Goal: Task Accomplishment & Management: Manage account settings

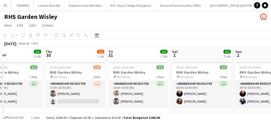
scroll to position [0, 210]
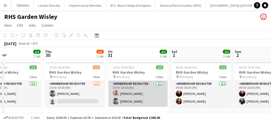
click at [155, 97] on app-card-role "Membership Recruiter [DATE] 10:00-18:00 (8h) [PERSON_NAME] [PERSON_NAME]" at bounding box center [138, 93] width 59 height 26
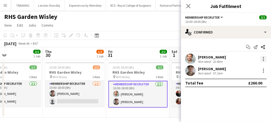
click at [263, 59] on div at bounding box center [264, 59] width 6 height 6
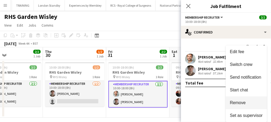
click at [238, 101] on span "Remove" at bounding box center [238, 102] width 16 height 5
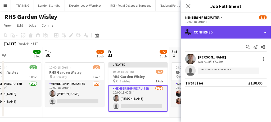
click at [233, 33] on div "single-neutral-actions-check-2 Confirmed" at bounding box center [226, 32] width 90 height 13
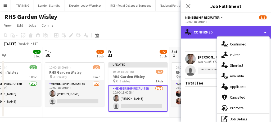
click at [233, 33] on div "single-neutral-actions-check-2 Confirmed" at bounding box center [226, 32] width 90 height 13
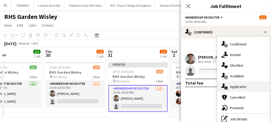
click at [236, 85] on span "Applicants" at bounding box center [238, 86] width 17 height 5
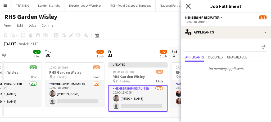
click at [187, 4] on icon "Close pop-in" at bounding box center [188, 5] width 5 height 5
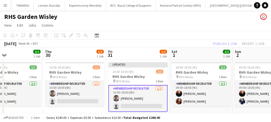
click at [152, 95] on app-card-role "Membership Recruiter [DATE] 10:00-18:00 (8h) [PERSON_NAME] single-neutral-actio…" at bounding box center [138, 98] width 59 height 27
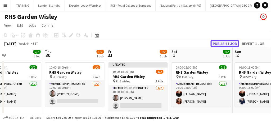
click at [228, 42] on button "Publish 1 job" at bounding box center [225, 43] width 28 height 7
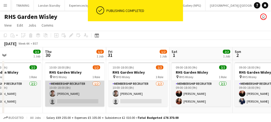
click at [78, 94] on app-card-role "Membership Recruiter [DATE] 10:00-18:00 (8h) [PERSON_NAME] single-neutral-actio…" at bounding box center [74, 93] width 59 height 26
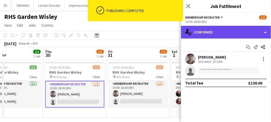
click at [211, 31] on div "single-neutral-actions-check-2 Confirmed" at bounding box center [226, 32] width 90 height 13
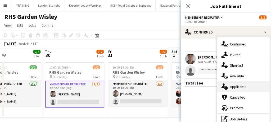
click at [222, 82] on div "single-neutral-actions-information Applicants" at bounding box center [243, 86] width 52 height 11
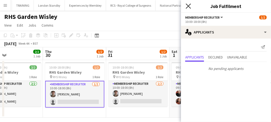
click at [189, 6] on icon at bounding box center [188, 5] width 5 height 5
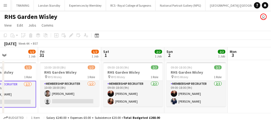
scroll to position [0, 114]
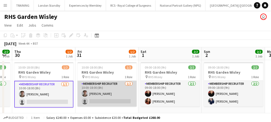
click at [127, 91] on app-card-role "Membership Recruiter [DATE] 10:00-18:00 (8h) [PERSON_NAME] single-neutral-actio…" at bounding box center [107, 93] width 59 height 26
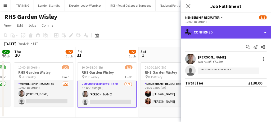
click at [213, 30] on div "single-neutral-actions-check-2 Confirmed" at bounding box center [226, 32] width 90 height 13
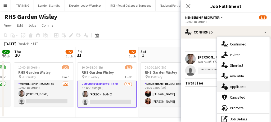
click at [224, 90] on div "single-neutral-actions-information Applicants" at bounding box center [243, 86] width 52 height 11
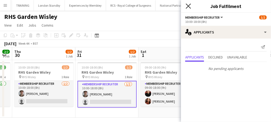
click at [190, 4] on icon "Close pop-in" at bounding box center [188, 5] width 5 height 5
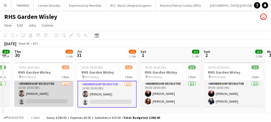
click at [51, 96] on app-card-role "Membership Recruiter [DATE] 10:00-18:00 (8h) [PERSON_NAME] single-neutral-actio…" at bounding box center [43, 93] width 59 height 26
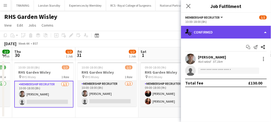
click at [208, 32] on div "single-neutral-actions-check-2 Confirmed" at bounding box center [226, 32] width 90 height 13
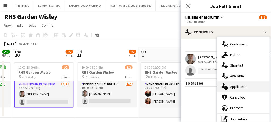
click at [238, 85] on span "Applicants" at bounding box center [238, 86] width 17 height 5
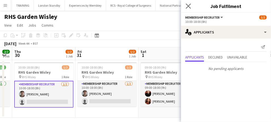
click at [186, 3] on app-icon "Close pop-in" at bounding box center [189, 6] width 8 height 8
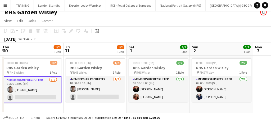
scroll to position [0, 124]
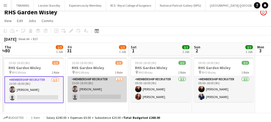
click at [115, 90] on app-card-role "Membership Recruiter [DATE] 10:00-18:00 (8h) [PERSON_NAME] single-neutral-actio…" at bounding box center [97, 89] width 59 height 26
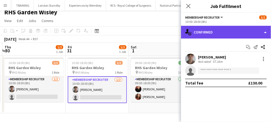
click at [212, 32] on div "single-neutral-actions-check-2 Confirmed" at bounding box center [226, 32] width 90 height 13
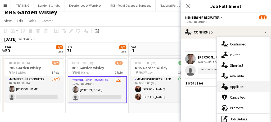
click at [236, 84] on span "Applicants" at bounding box center [238, 86] width 17 height 5
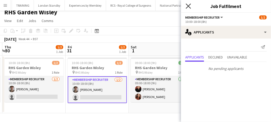
click at [187, 7] on icon "Close pop-in" at bounding box center [188, 5] width 5 height 5
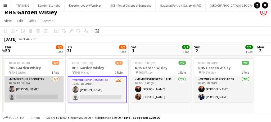
click at [49, 88] on app-card-role "Membership Recruiter [DATE] 10:00-18:00 (8h) [PERSON_NAME] single-neutral-actio…" at bounding box center [34, 89] width 59 height 26
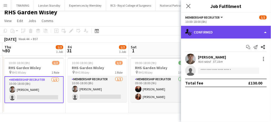
click at [196, 37] on div "single-neutral-actions-check-2 Confirmed" at bounding box center [226, 32] width 90 height 13
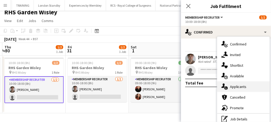
click at [231, 86] on span "Applicants" at bounding box center [238, 86] width 17 height 5
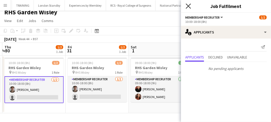
click at [187, 6] on icon "Close pop-in" at bounding box center [188, 5] width 5 height 5
